Goal: Task Accomplishment & Management: Manage account settings

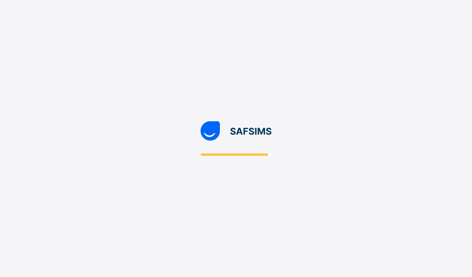
click at [307, 164] on div at bounding box center [236, 138] width 472 height 277
click at [123, 209] on div at bounding box center [236, 138] width 472 height 277
click at [279, 186] on div at bounding box center [236, 138] width 472 height 277
click at [74, 245] on div at bounding box center [236, 138] width 472 height 277
click at [262, 216] on div at bounding box center [236, 138] width 472 height 277
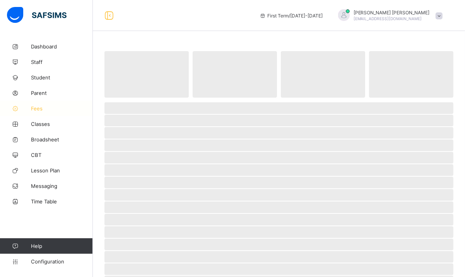
click at [33, 107] on span "Fees" at bounding box center [62, 108] width 62 height 6
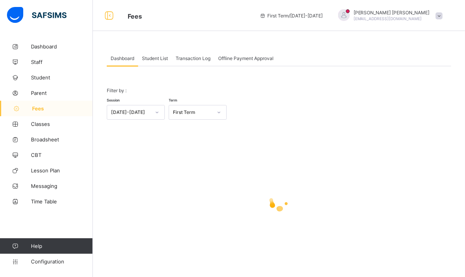
click at [149, 58] on span "Student List" at bounding box center [155, 58] width 26 height 6
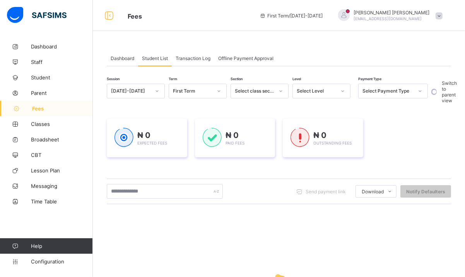
click at [333, 88] on div "Select Level" at bounding box center [314, 91] width 43 height 11
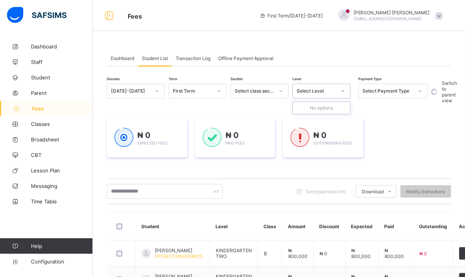
click at [347, 89] on div at bounding box center [342, 91] width 13 height 12
click at [344, 94] on div at bounding box center [342, 91] width 13 height 12
click at [344, 94] on icon at bounding box center [343, 91] width 5 height 8
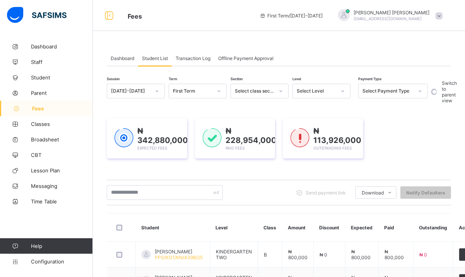
click at [306, 88] on div "Select Level" at bounding box center [316, 91] width 39 height 6
click at [344, 92] on icon at bounding box center [343, 91] width 5 height 8
click at [379, 92] on div "Select Payment Type" at bounding box center [388, 91] width 51 height 6
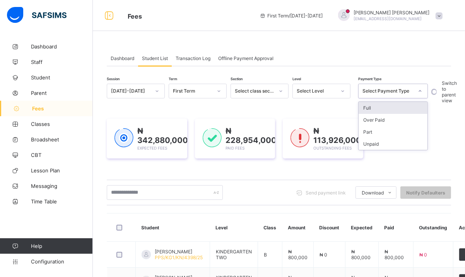
click at [379, 92] on div "Select Payment Type" at bounding box center [388, 91] width 51 height 6
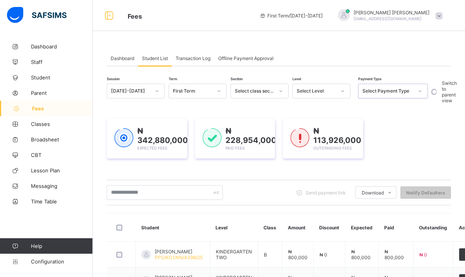
click at [350, 90] on div "Select Level" at bounding box center [322, 91] width 58 height 15
click at [341, 92] on div at bounding box center [342, 91] width 13 height 12
click at [277, 90] on div at bounding box center [280, 91] width 13 height 12
click at [36, 105] on span "Fees" at bounding box center [62, 108] width 61 height 6
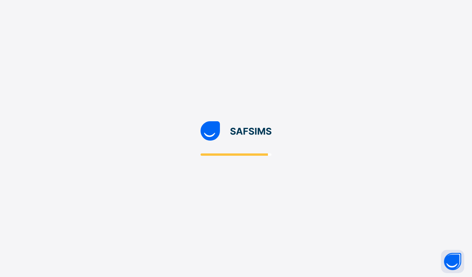
click at [279, 188] on div at bounding box center [236, 138] width 472 height 277
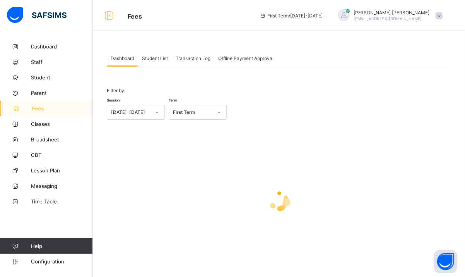
click at [157, 58] on span "Student List" at bounding box center [155, 58] width 26 height 6
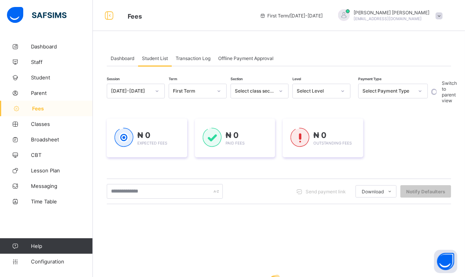
click at [327, 84] on div "Select Level" at bounding box center [322, 91] width 58 height 15
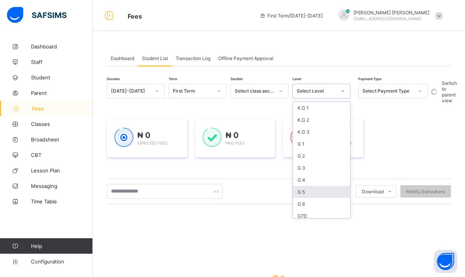
click at [313, 187] on div "G 5" at bounding box center [321, 192] width 57 height 12
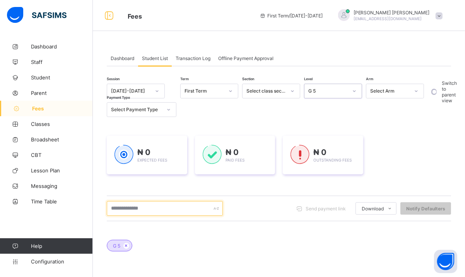
click at [152, 206] on input "text" at bounding box center [165, 208] width 116 height 15
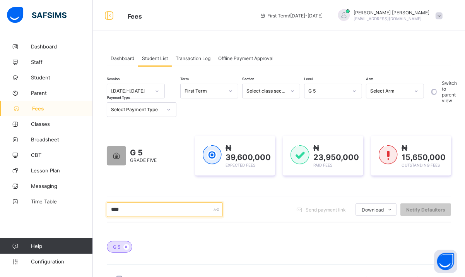
type input "******"
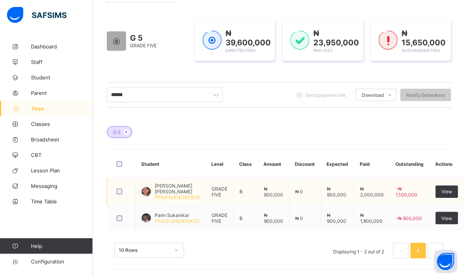
click at [167, 188] on span "[PERSON_NAME] [PERSON_NAME]" at bounding box center [177, 189] width 45 height 12
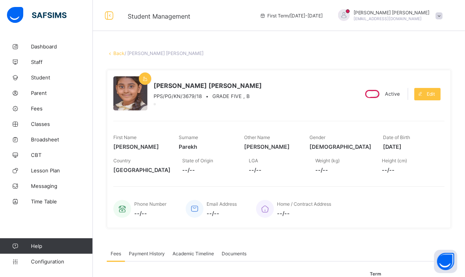
scroll to position [17, 0]
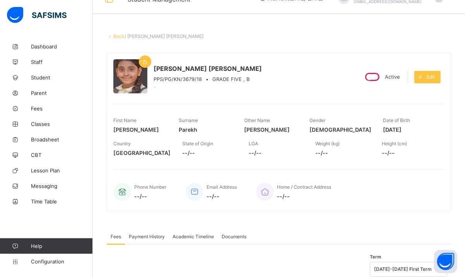
click at [146, 234] on span "Payment History" at bounding box center [147, 236] width 36 height 6
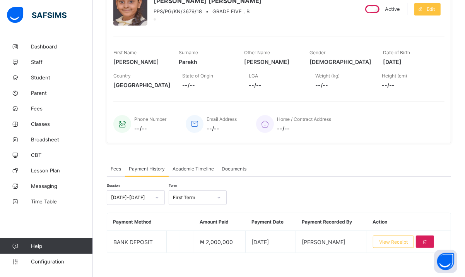
scroll to position [91, 0]
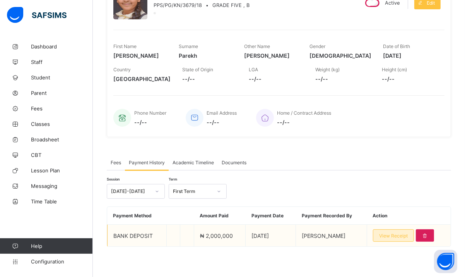
click at [399, 233] on span "View Receipt" at bounding box center [393, 236] width 29 height 6
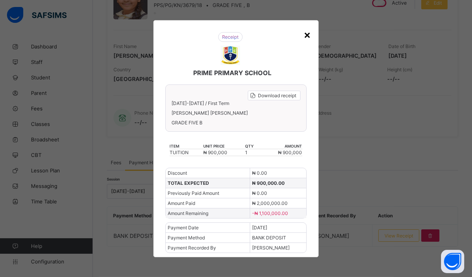
click at [306, 34] on div "×" at bounding box center [306, 34] width 7 height 13
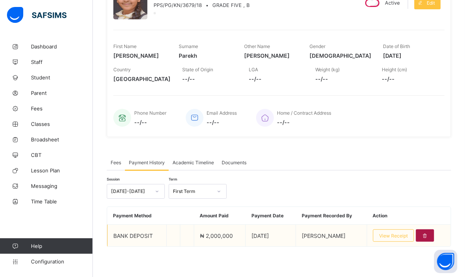
click at [428, 234] on icon at bounding box center [425, 236] width 7 height 6
click at [426, 233] on div at bounding box center [425, 235] width 18 height 12
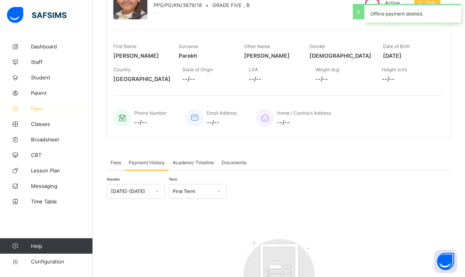
click at [37, 105] on link "Fees" at bounding box center [46, 108] width 93 height 15
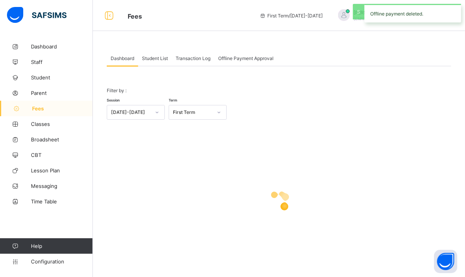
click at [154, 55] on span "Student List" at bounding box center [155, 58] width 26 height 6
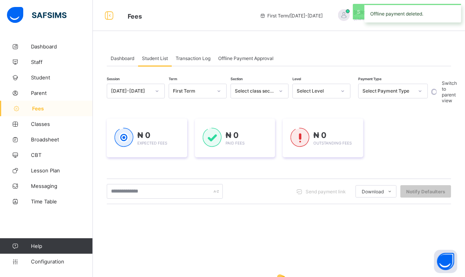
click at [324, 94] on div "Select Level" at bounding box center [314, 91] width 43 height 11
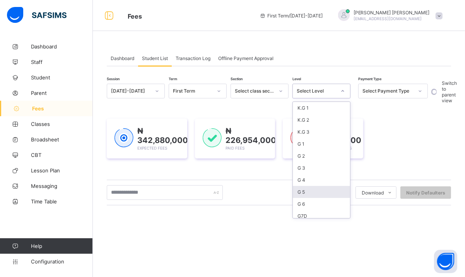
click at [307, 187] on div "G 5" at bounding box center [321, 192] width 57 height 12
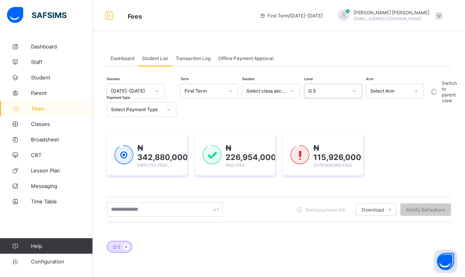
click at [151, 200] on div "Send payment link Download Students Payment Students Payment Status Student Ite…" at bounding box center [279, 210] width 344 height 26
click at [155, 208] on input "text" at bounding box center [165, 209] width 116 height 15
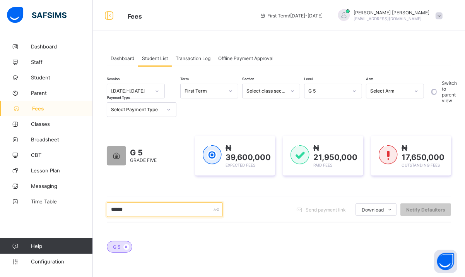
scroll to position [138, 0]
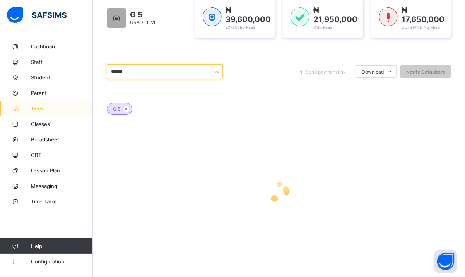
type input "******"
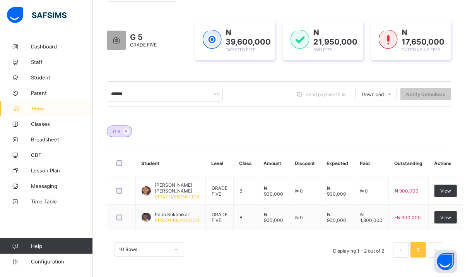
scroll to position [115, 0]
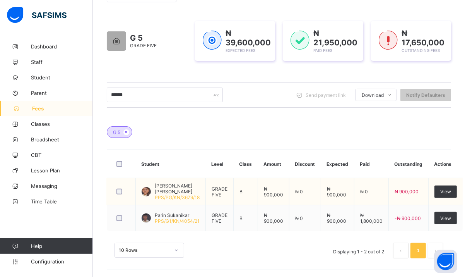
click at [170, 186] on span "[PERSON_NAME] [PERSON_NAME]" at bounding box center [177, 189] width 45 height 12
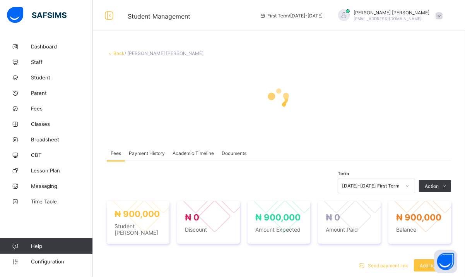
click at [157, 154] on span "Payment History" at bounding box center [147, 153] width 36 height 6
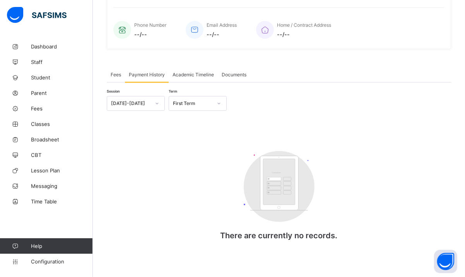
scroll to position [181, 0]
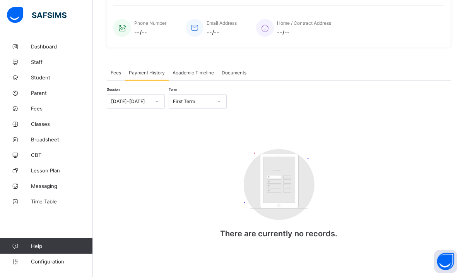
click at [117, 70] on span "Fees" at bounding box center [116, 73] width 10 height 6
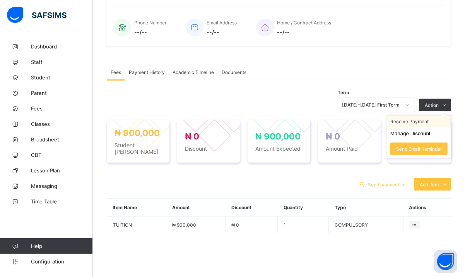
click at [423, 124] on li "Receive Payment" at bounding box center [418, 121] width 63 height 12
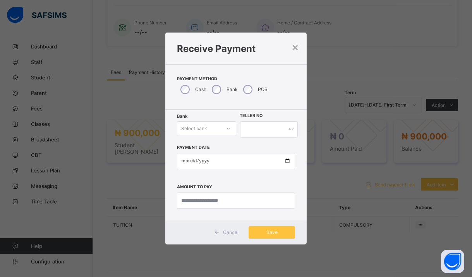
click at [220, 125] on div "Select bank" at bounding box center [199, 128] width 44 height 11
click at [192, 149] on div "Zenith Bank - Prime College Kano" at bounding box center [206, 148] width 58 height 18
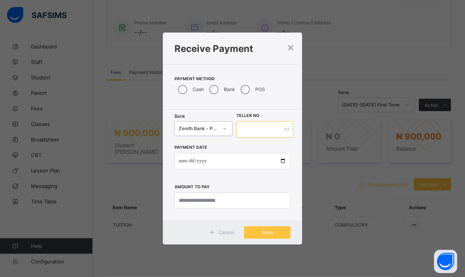
click at [245, 132] on input "text" at bounding box center [264, 129] width 57 height 16
type input "**********"
click at [181, 159] on input "date" at bounding box center [233, 161] width 116 height 16
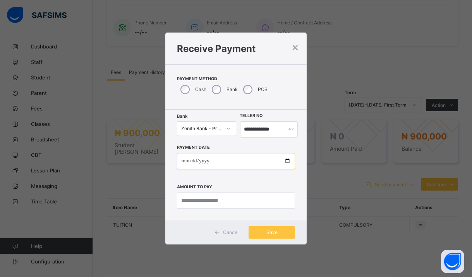
type input "**********"
click at [205, 201] on input "currency" at bounding box center [236, 200] width 118 height 16
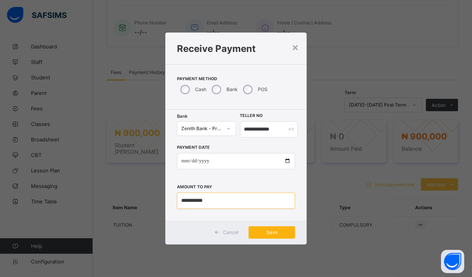
type input "**********"
click at [272, 233] on span "Save" at bounding box center [271, 232] width 35 height 6
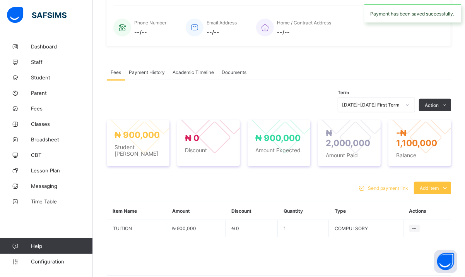
click at [152, 73] on span "Payment History" at bounding box center [147, 72] width 36 height 6
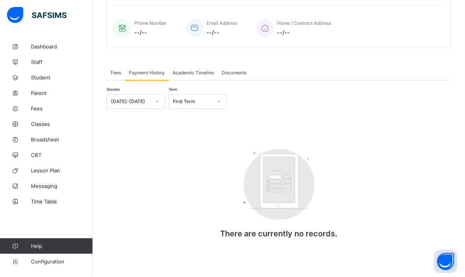
click at [115, 71] on span "Fees" at bounding box center [116, 73] width 10 height 6
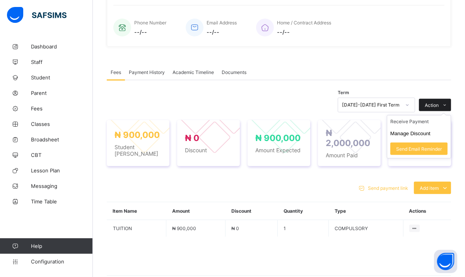
click at [447, 104] on span at bounding box center [445, 105] width 12 height 12
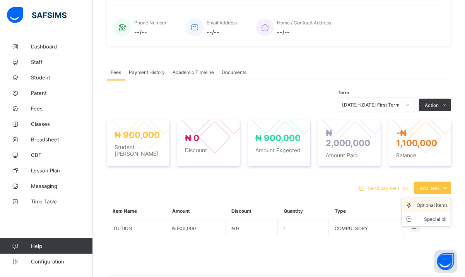
click at [435, 207] on div "Optional items" at bounding box center [432, 205] width 31 height 8
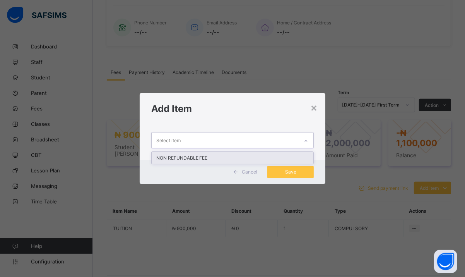
click at [251, 145] on div "Select item" at bounding box center [225, 139] width 147 height 15
click at [307, 140] on icon at bounding box center [306, 141] width 3 height 2
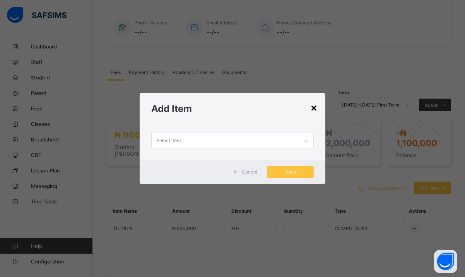
click at [316, 104] on div "×" at bounding box center [313, 107] width 7 height 13
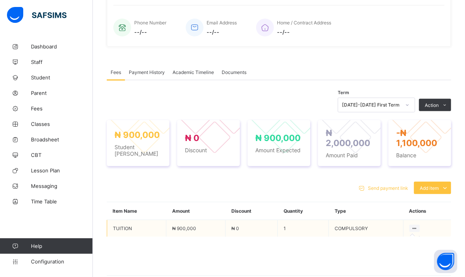
click at [418, 229] on icon at bounding box center [414, 228] width 7 height 6
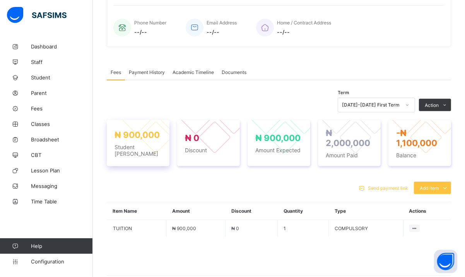
click at [125, 149] on span "Student [PERSON_NAME]" at bounding box center [138, 150] width 47 height 13
click at [440, 183] on div "Add item" at bounding box center [432, 187] width 37 height 12
click at [436, 205] on div "Optional items" at bounding box center [432, 205] width 31 height 8
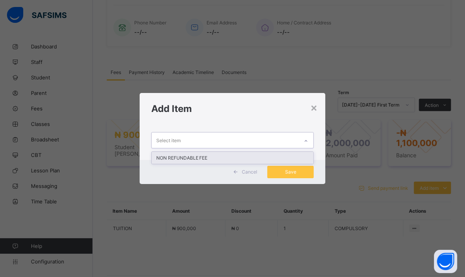
click at [205, 145] on div "Select item" at bounding box center [225, 139] width 147 height 15
click at [207, 156] on div "NON REFUNDABLE FEE" at bounding box center [233, 158] width 162 height 12
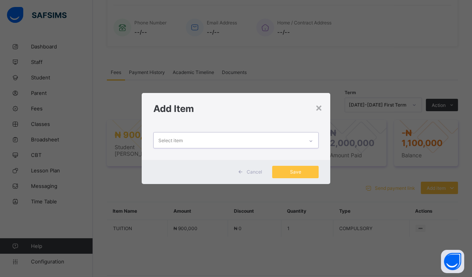
click at [310, 141] on icon at bounding box center [310, 141] width 5 height 8
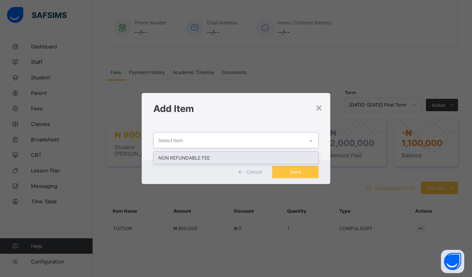
click at [253, 170] on span "Cancel" at bounding box center [254, 172] width 15 height 6
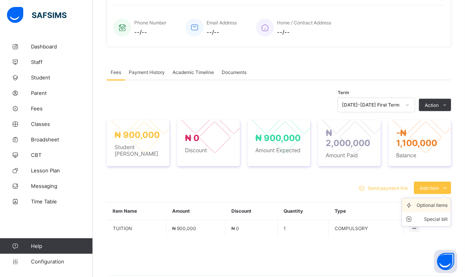
click at [447, 208] on div "Optional items" at bounding box center [432, 205] width 31 height 8
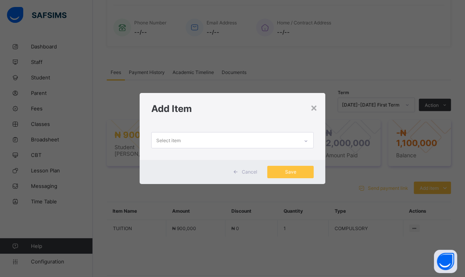
click at [260, 139] on div "Select item" at bounding box center [225, 139] width 147 height 15
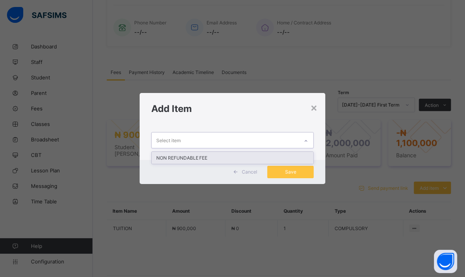
type input "*"
click at [315, 107] on div "×" at bounding box center [313, 106] width 7 height 13
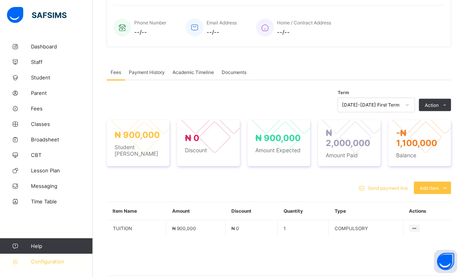
click at [52, 261] on span "Configuration" at bounding box center [62, 261] width 62 height 6
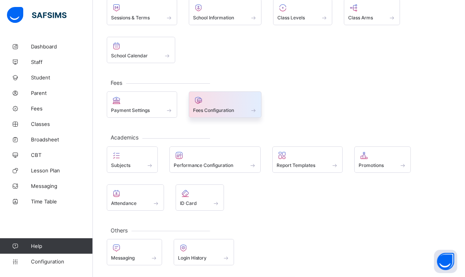
click at [207, 107] on div "Fees Configuration" at bounding box center [225, 110] width 65 height 7
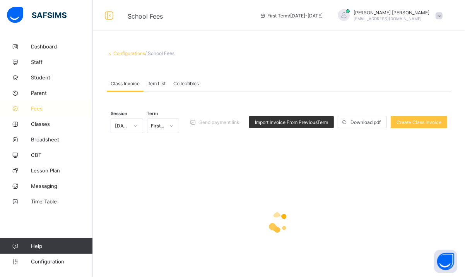
click at [43, 110] on span "Fees" at bounding box center [62, 108] width 62 height 6
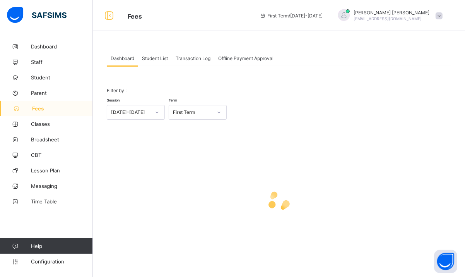
click at [199, 58] on span "Transaction Log" at bounding box center [193, 58] width 35 height 6
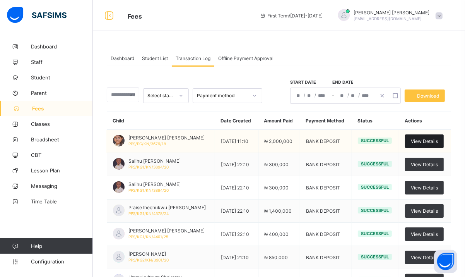
click at [424, 138] on div "View Details" at bounding box center [424, 141] width 39 height 14
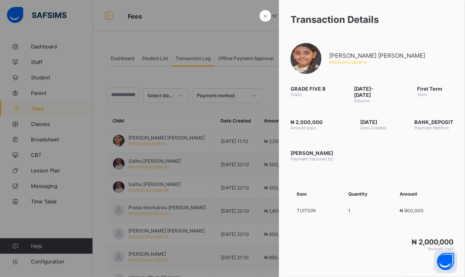
click at [234, 36] on div at bounding box center [232, 138] width 465 height 277
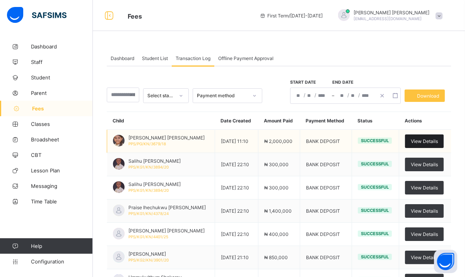
click at [433, 136] on div "View Details" at bounding box center [424, 141] width 39 height 14
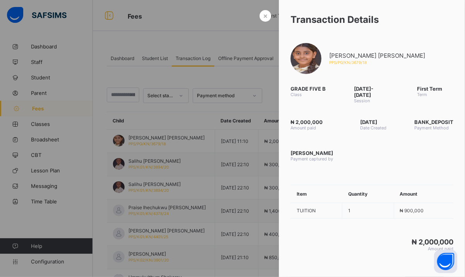
click at [241, 72] on div at bounding box center [232, 138] width 465 height 277
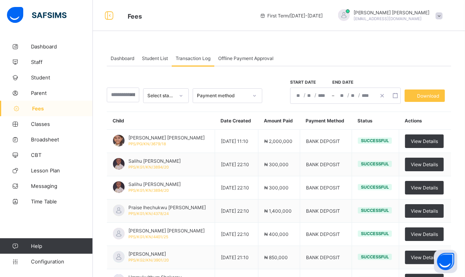
click at [160, 60] on span "Student List" at bounding box center [155, 58] width 26 height 6
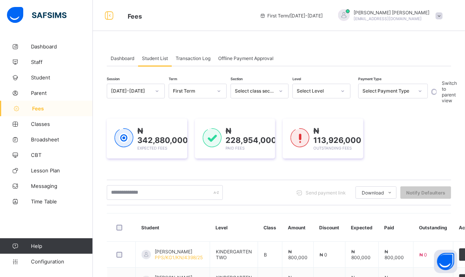
click at [46, 110] on span "Fees" at bounding box center [62, 108] width 61 height 6
click at [194, 55] on span "Transaction Log" at bounding box center [193, 58] width 35 height 6
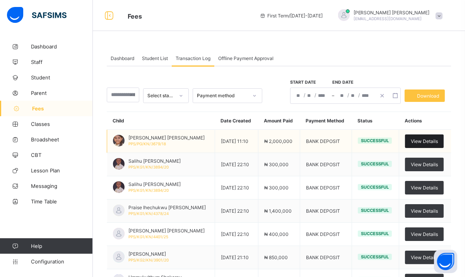
click at [426, 139] on span "View Details" at bounding box center [424, 141] width 27 height 6
